Goal: Navigation & Orientation: Find specific page/section

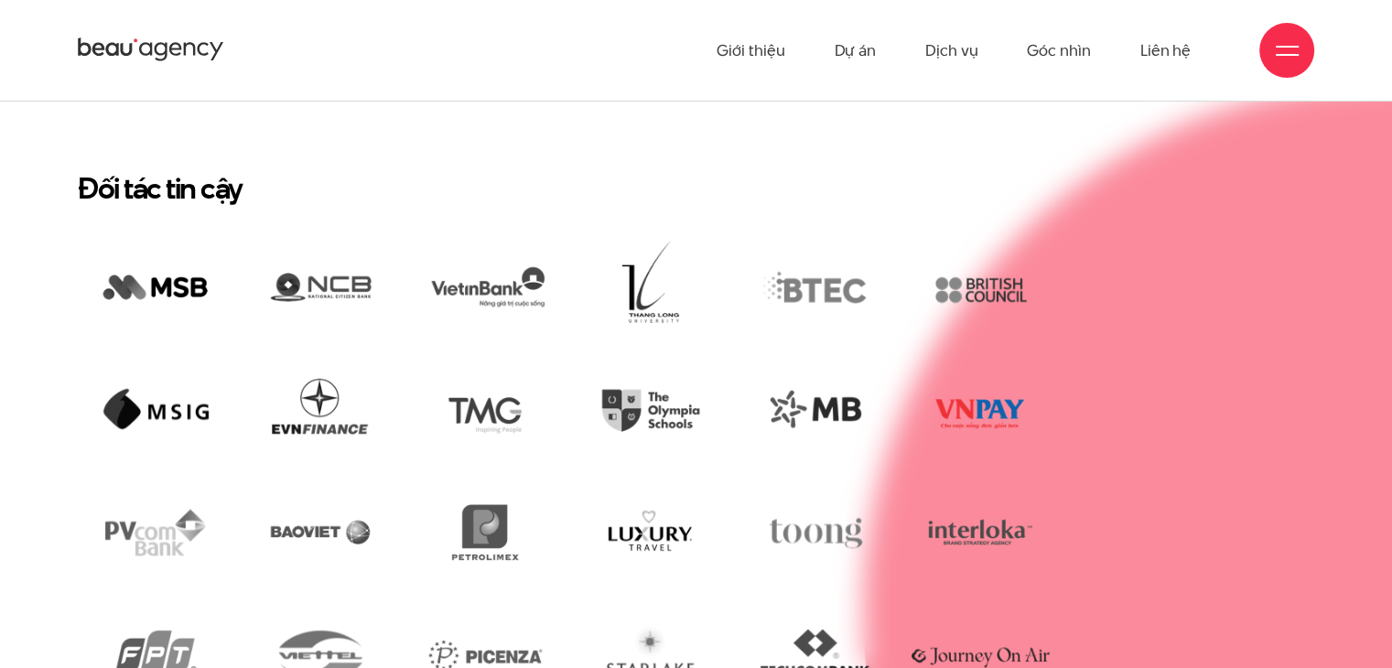
scroll to position [3569, 0]
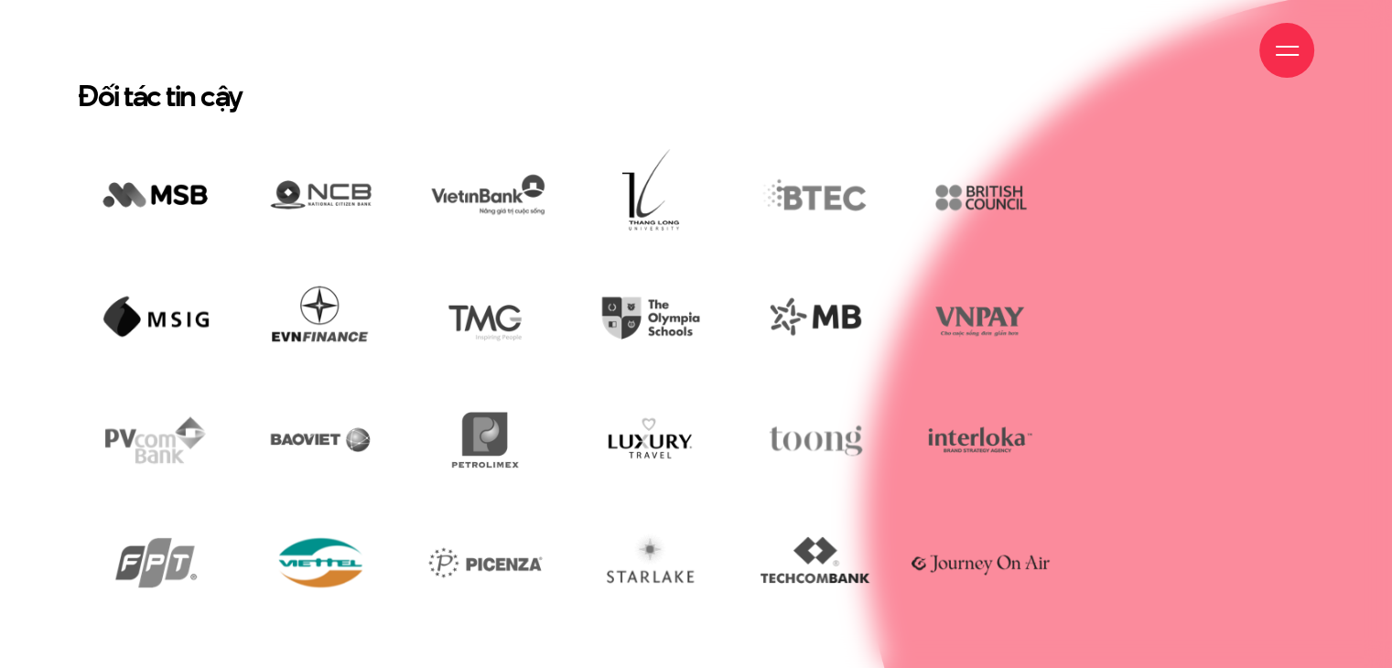
click at [317, 510] on img at bounding box center [321, 562] width 156 height 105
click at [329, 539] on img at bounding box center [321, 562] width 156 height 105
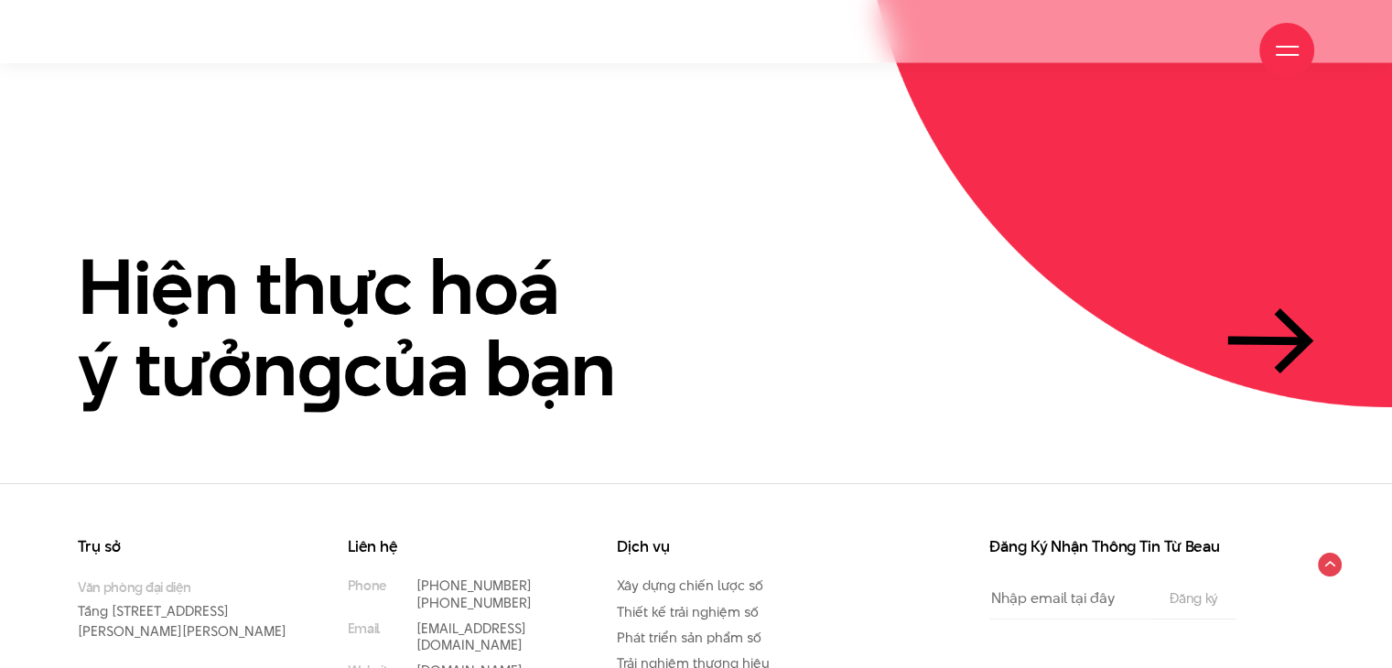
scroll to position [4333, 0]
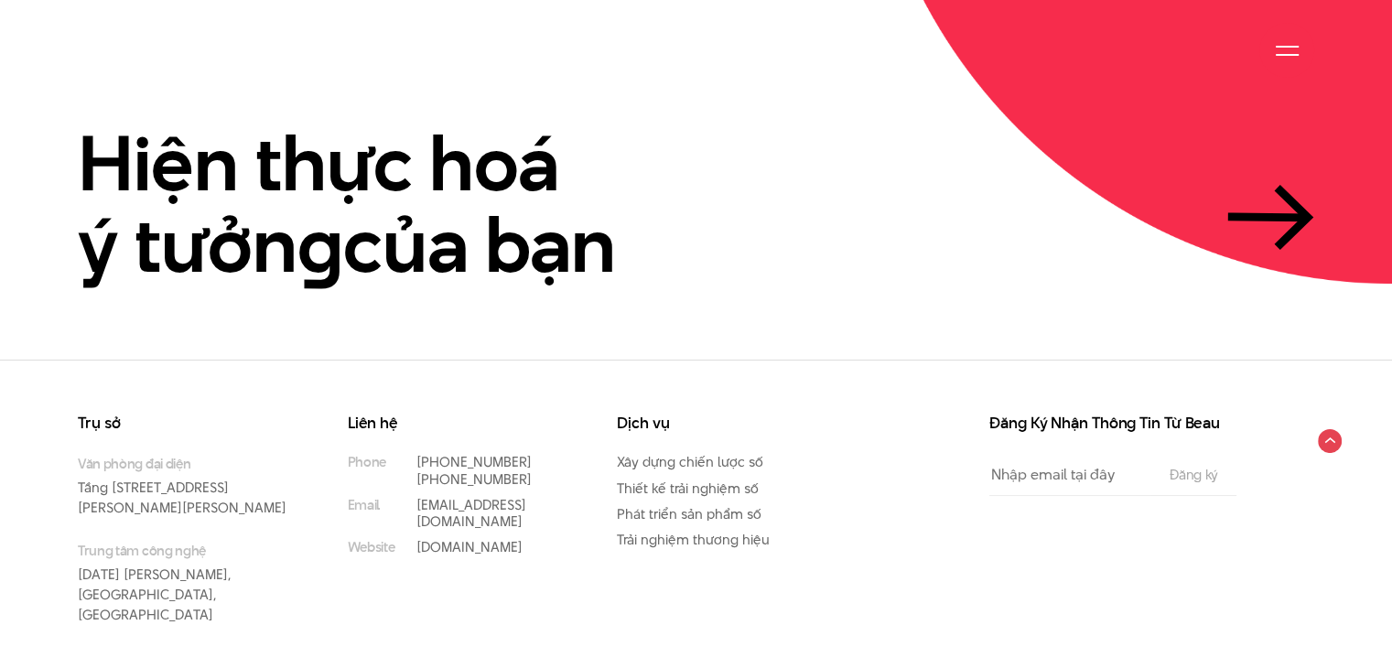
click at [1283, 49] on div at bounding box center [1287, 50] width 23 height 23
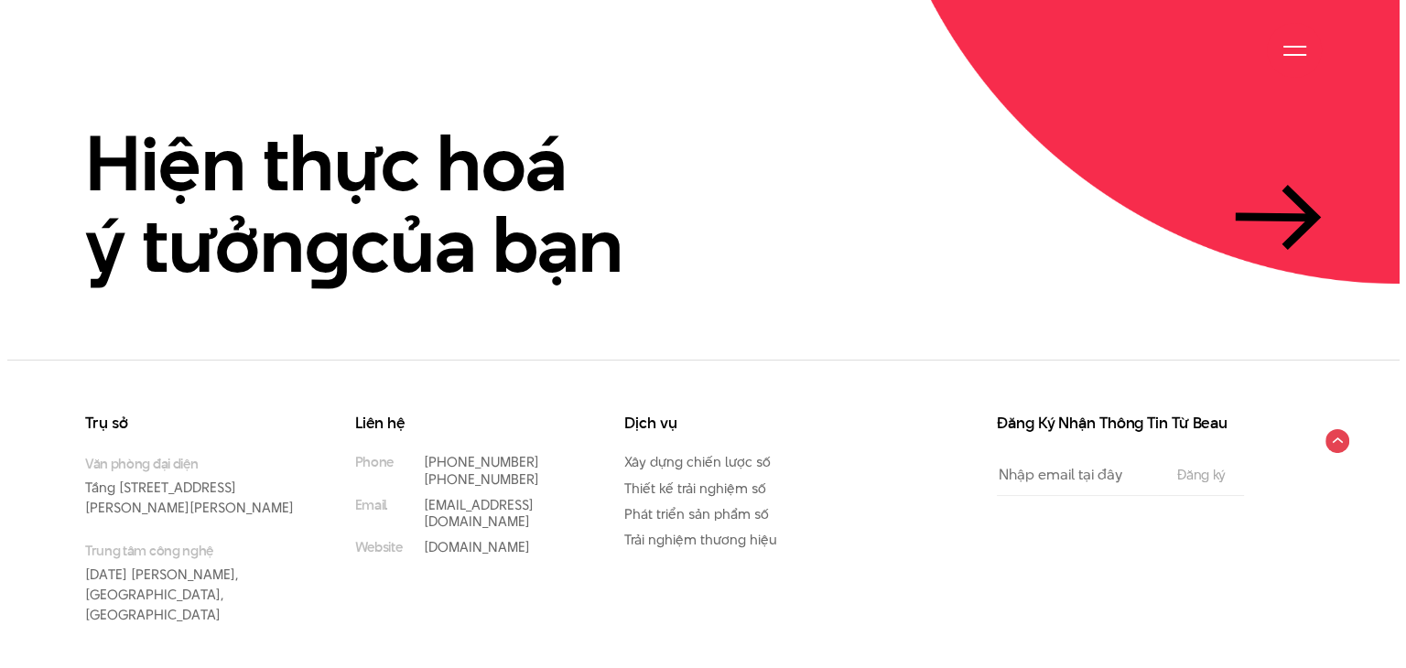
scroll to position [4345, 0]
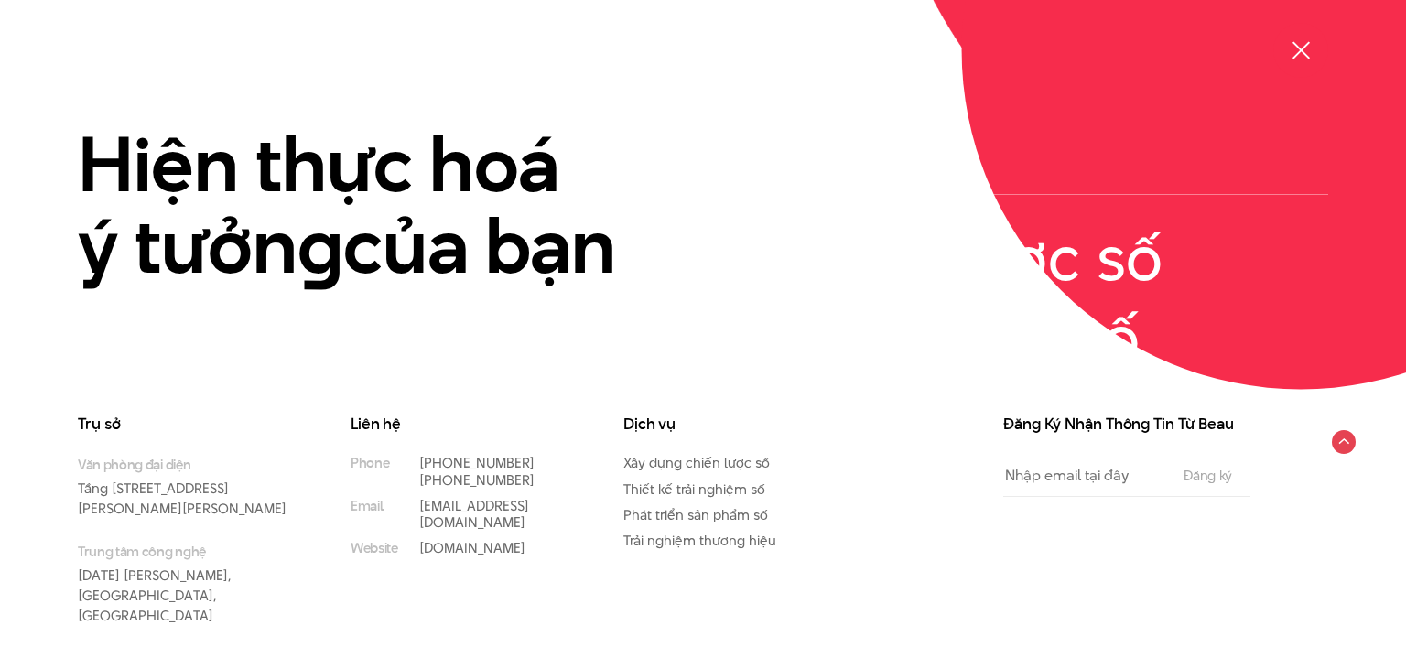
click at [1299, 49] on span at bounding box center [1299, 49] width 17 height 17
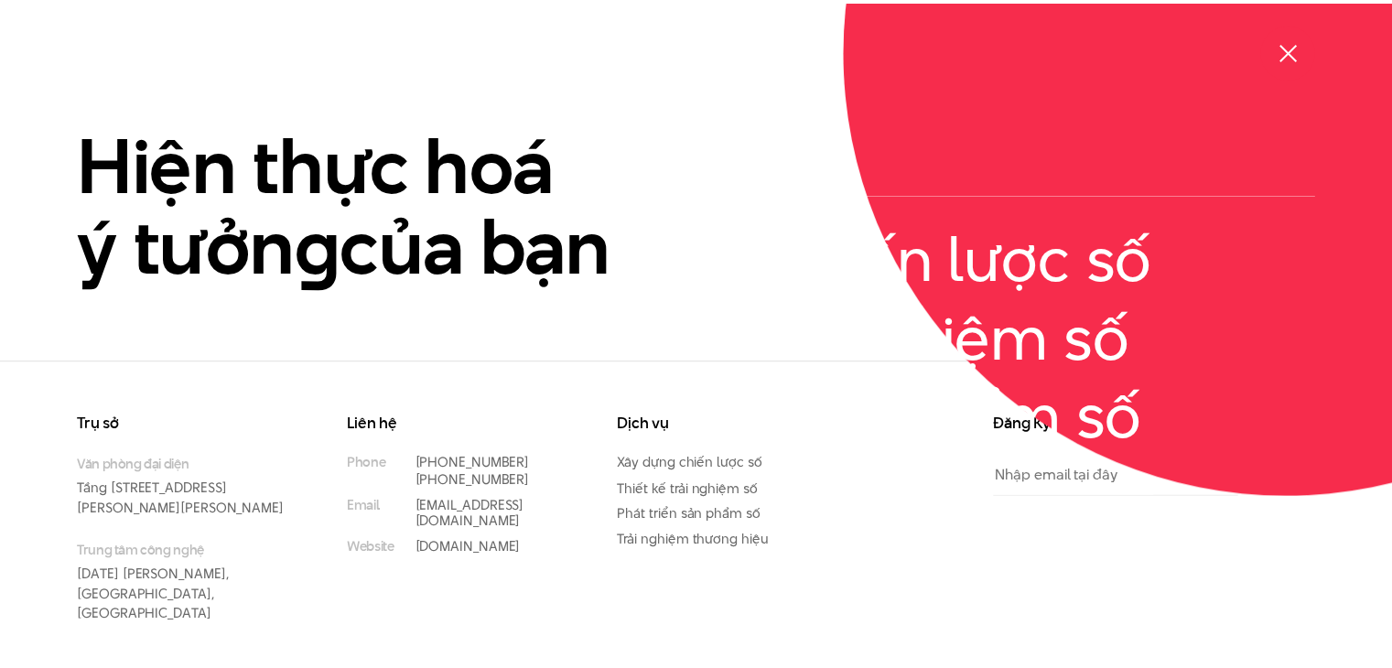
scroll to position [4333, 0]
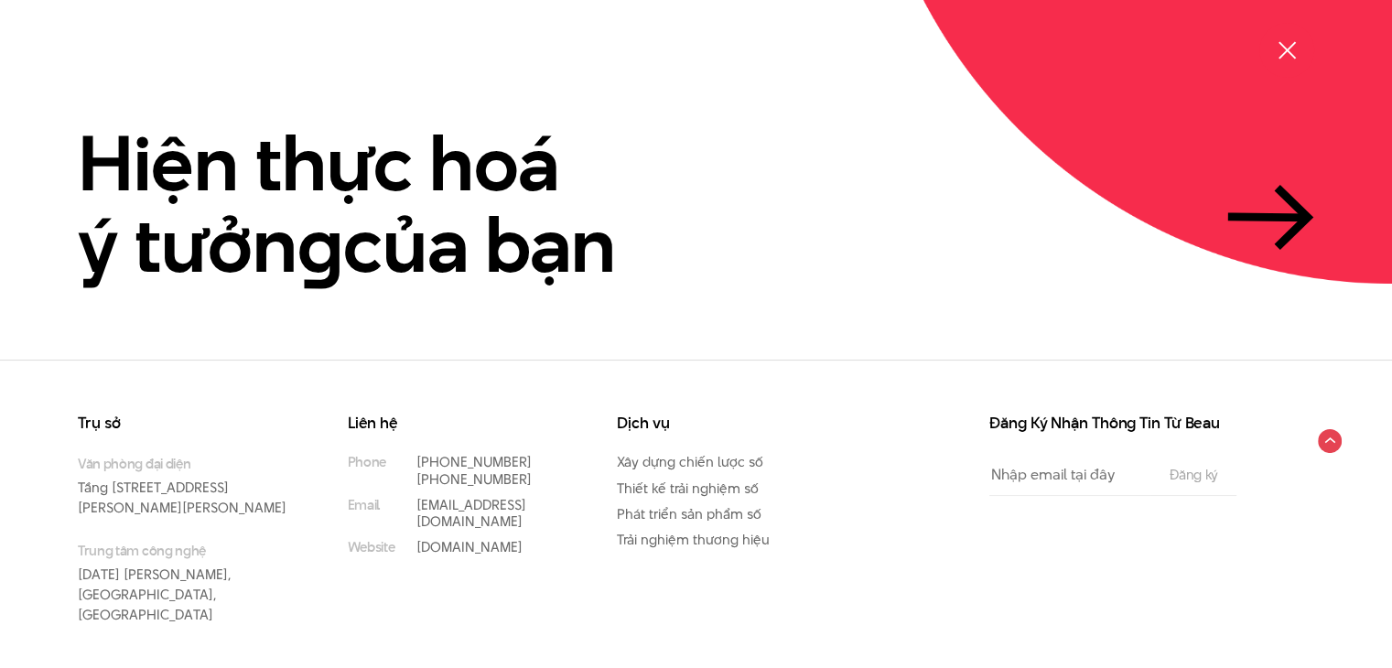
click at [1290, 49] on div at bounding box center [1287, 50] width 23 height 23
click at [1297, 49] on div at bounding box center [1287, 50] width 23 height 23
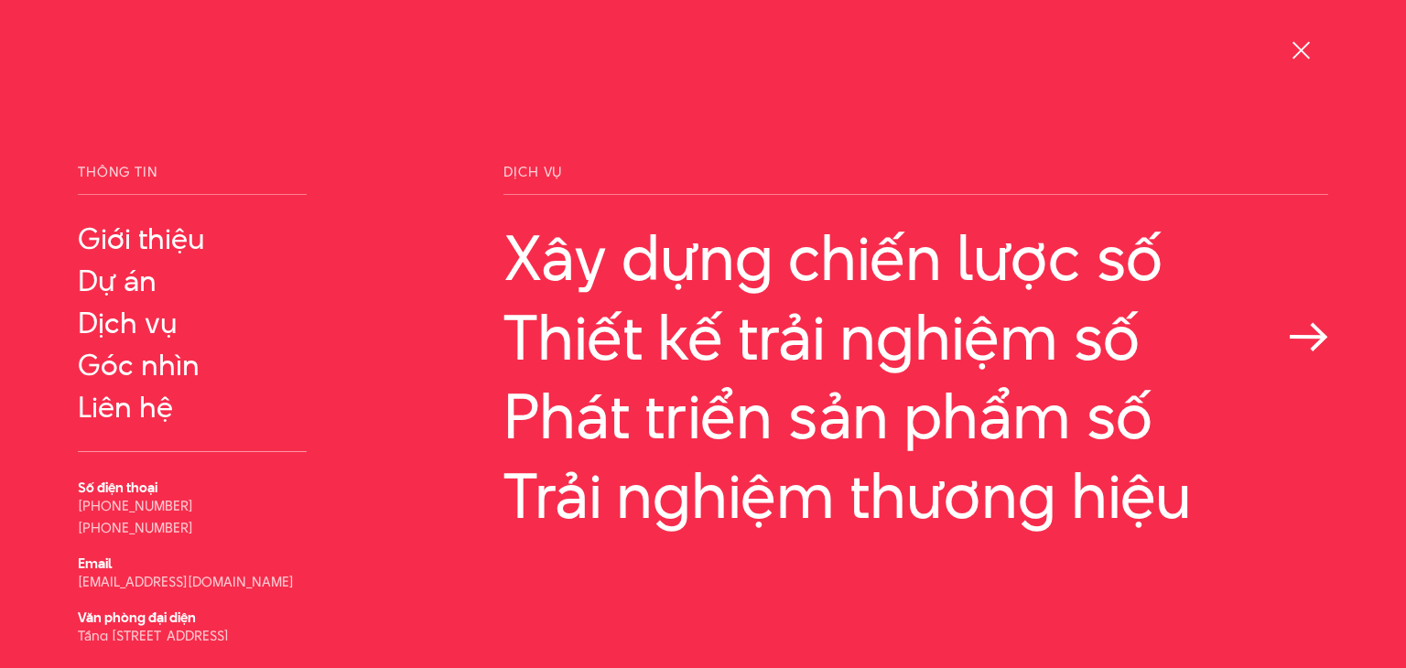
scroll to position [71, 0]
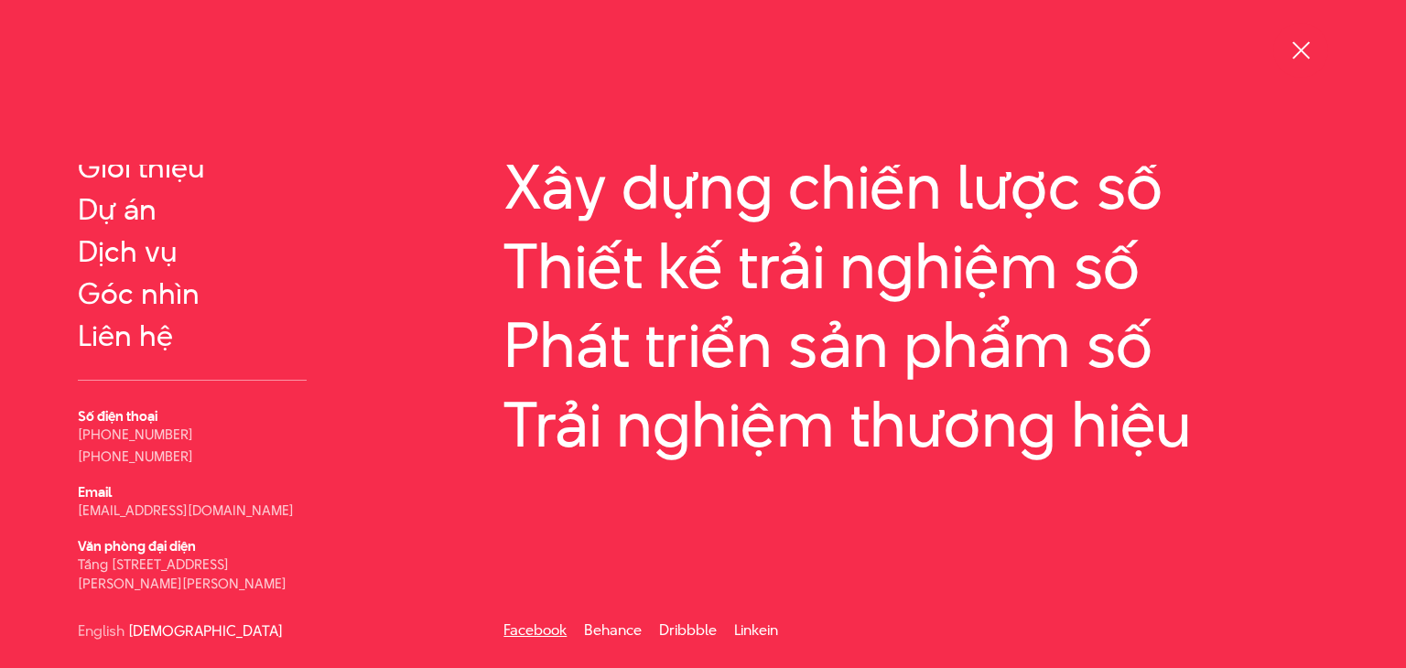
click at [547, 631] on link "Facebook" at bounding box center [534, 630] width 63 height 21
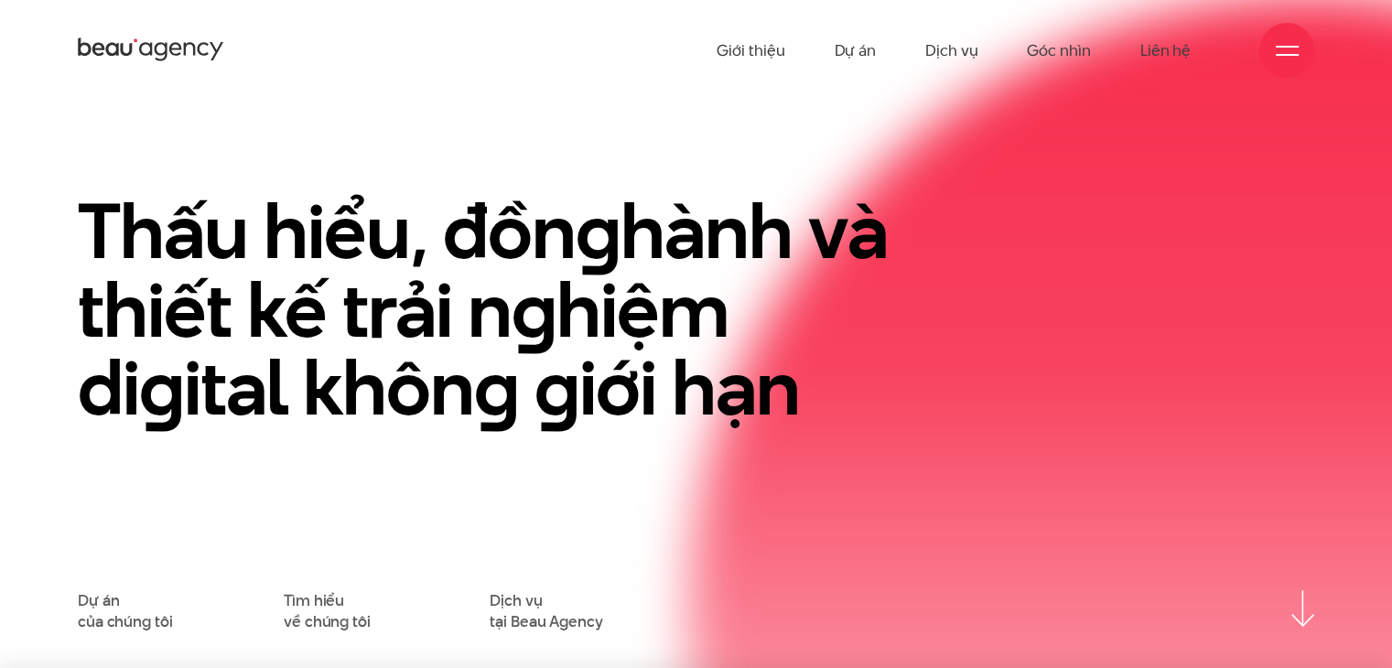
click at [1303, 620] on img at bounding box center [1302, 608] width 23 height 37
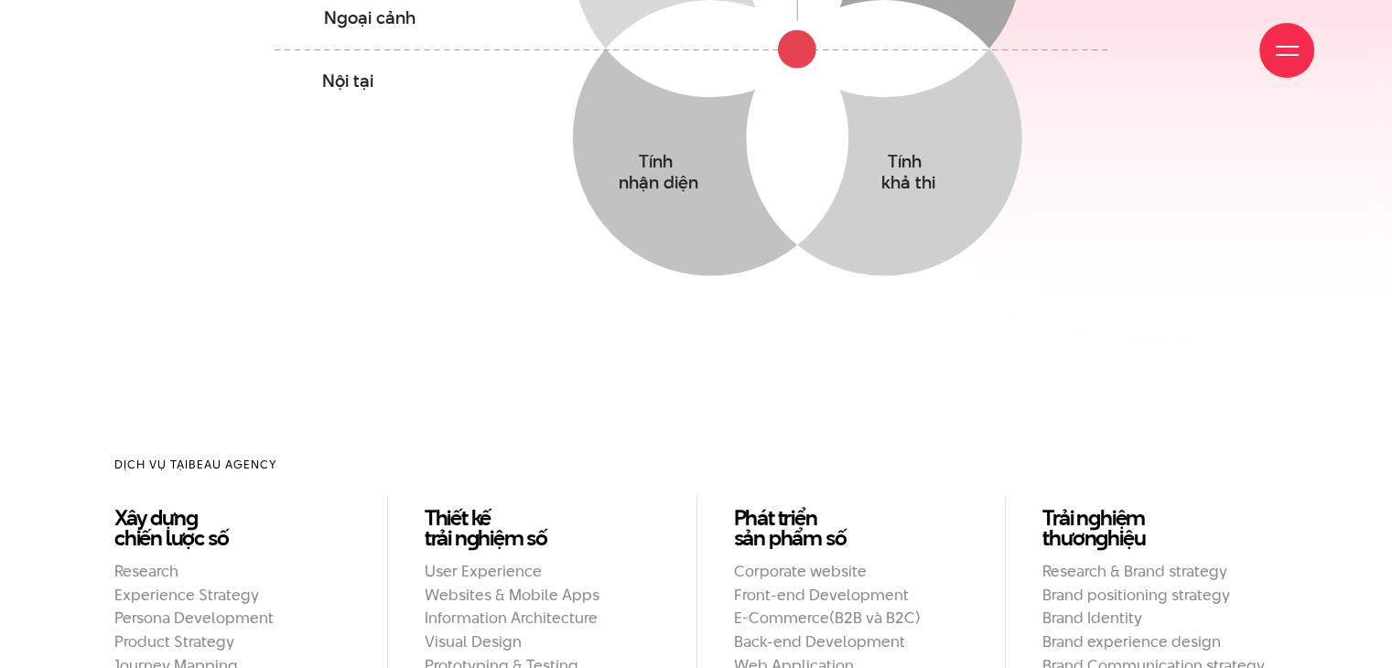
scroll to position [1491, 0]
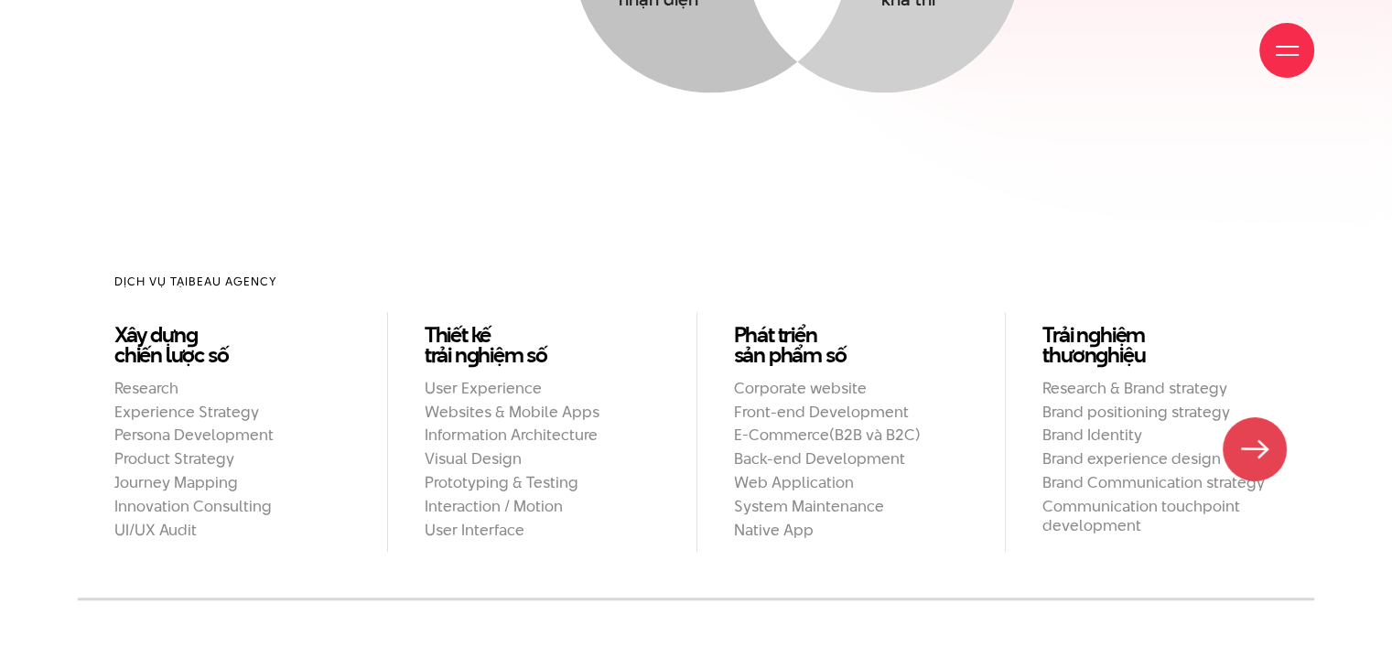
click at [1253, 473] on h2 "Brand Communication strategy" at bounding box center [1159, 482] width 235 height 19
